Goal: Task Accomplishment & Management: Use online tool/utility

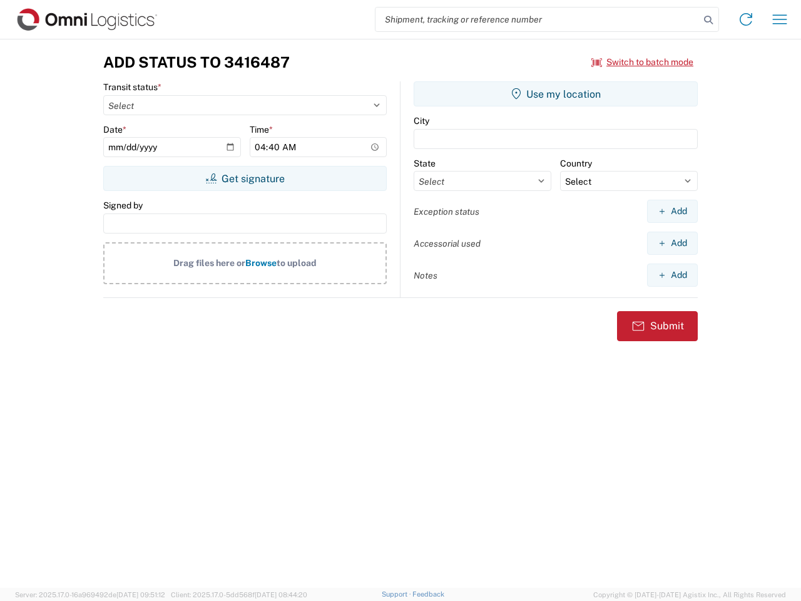
click at [537, 19] on input "search" at bounding box center [537, 20] width 324 height 24
click at [708, 20] on icon at bounding box center [708, 20] width 18 height 18
click at [746, 19] on icon at bounding box center [746, 19] width 20 height 20
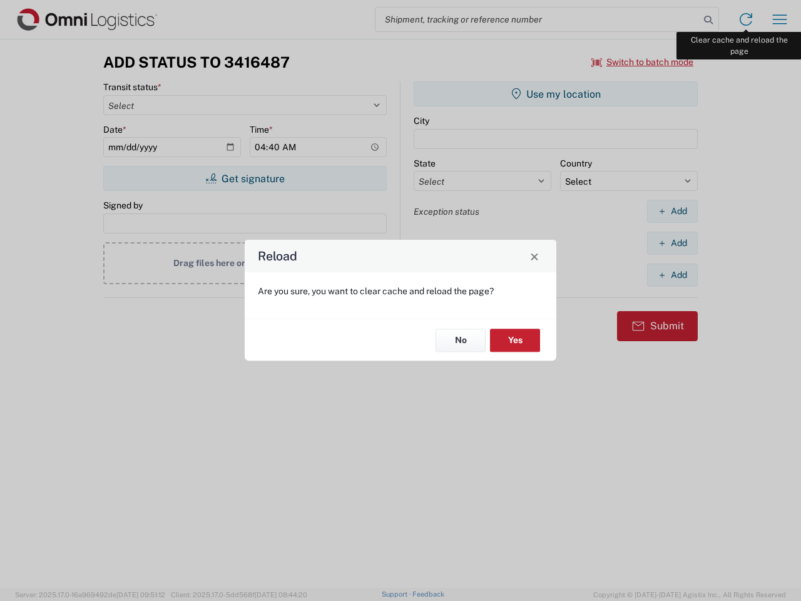
click at [780, 19] on div "Reload Are you sure, you want to clear cache and reload the page? No Yes" at bounding box center [400, 300] width 801 height 601
click at [643, 62] on div "Reload Are you sure, you want to clear cache and reload the page? No Yes" at bounding box center [400, 300] width 801 height 601
click at [245, 178] on div "Reload Are you sure, you want to clear cache and reload the page? No Yes" at bounding box center [400, 300] width 801 height 601
click at [556, 94] on div "Reload Are you sure, you want to clear cache and reload the page? No Yes" at bounding box center [400, 300] width 801 height 601
click at [672, 211] on div "Reload Are you sure, you want to clear cache and reload the page? No Yes" at bounding box center [400, 300] width 801 height 601
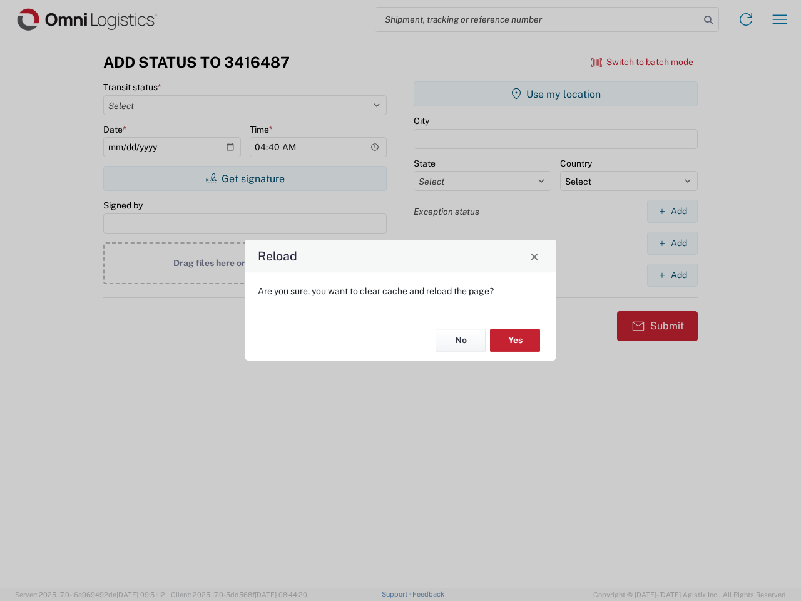
click at [672, 243] on div "Reload Are you sure, you want to clear cache and reload the page? No Yes" at bounding box center [400, 300] width 801 height 601
click at [672, 275] on div "Reload Are you sure, you want to clear cache and reload the page? No Yes" at bounding box center [400, 300] width 801 height 601
